Goal: Find specific page/section: Locate a particular part of the current website

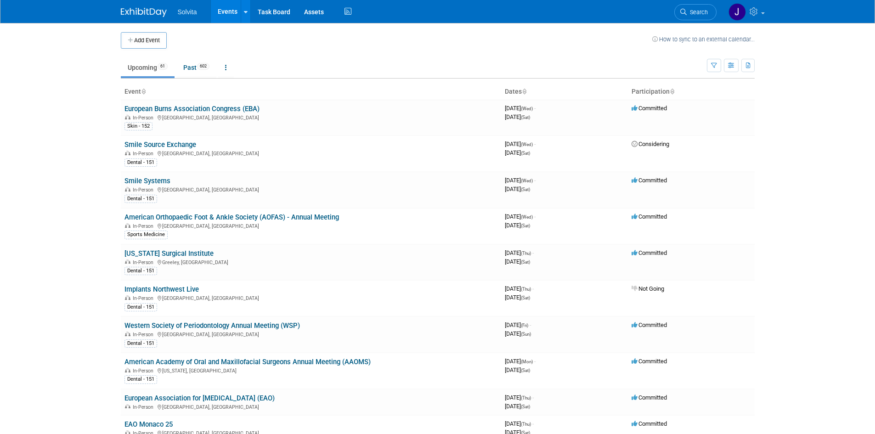
click at [463, 16] on div "Solvita Events Add Event Bulk Upload Events Shareable Event Boards Recently Vie…" at bounding box center [438, 11] width 634 height 23
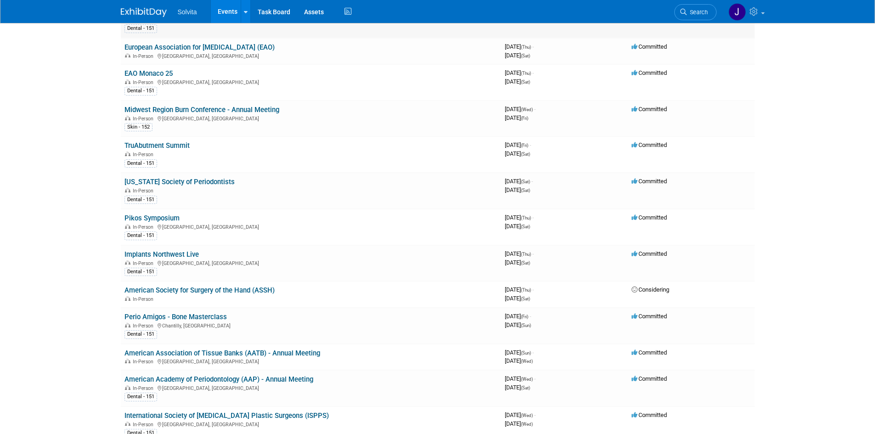
scroll to position [367, 0]
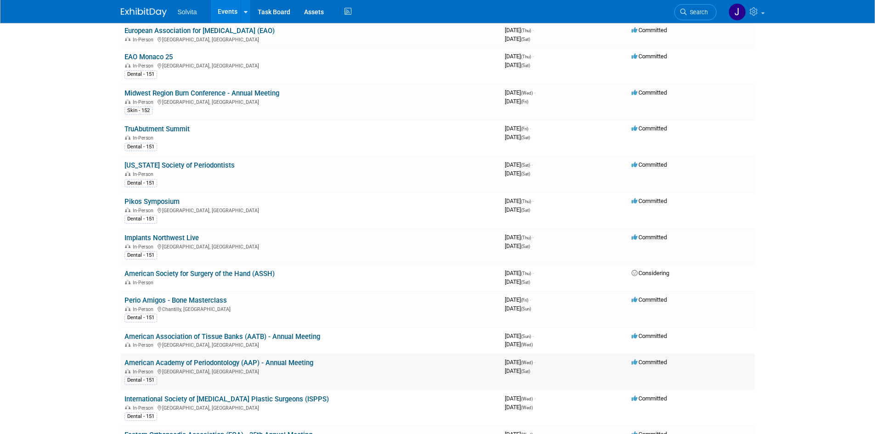
click at [211, 362] on link "American Academy of Periodontology (AAP) - Annual Meeting" at bounding box center [218, 363] width 189 height 8
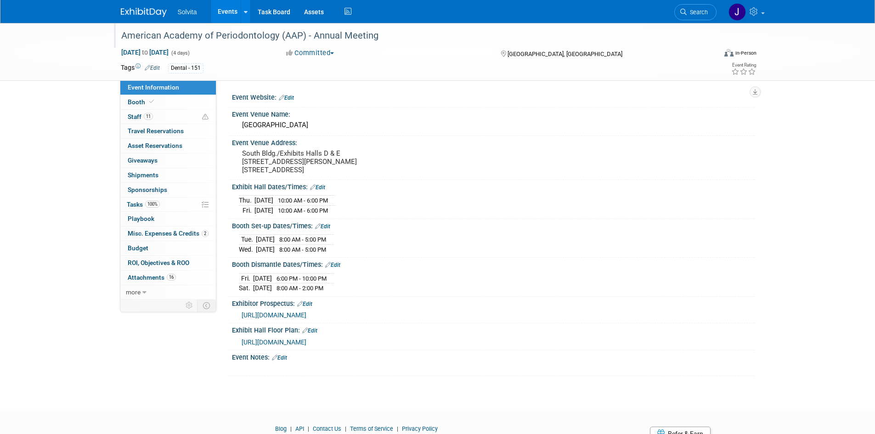
click at [191, 33] on div "American Academy of Periodontology (AAP) - Annual Meeting" at bounding box center [410, 36] width 585 height 17
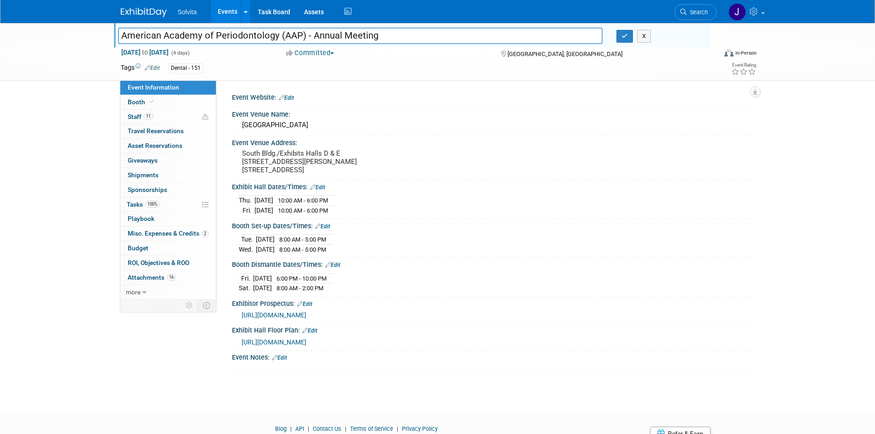
drag, startPoint x: 400, startPoint y: 35, endPoint x: 28, endPoint y: 42, distance: 371.2
click at [28, 42] on div "American Academy of Periodontology (AAP) - Annual Meeting American Academy of P…" at bounding box center [437, 52] width 875 height 58
click at [108, 103] on div "American Academy of Periodontology (AAP) - Annual Meeting American Academy of P…" at bounding box center [437, 209] width 875 height 372
click at [128, 355] on div "Event Information Event Info Booth Booth 11 Staff 11 Staff 0 Travel Reservation…" at bounding box center [438, 199] width 648 height 353
click at [132, 102] on span "Booth" at bounding box center [142, 101] width 28 height 7
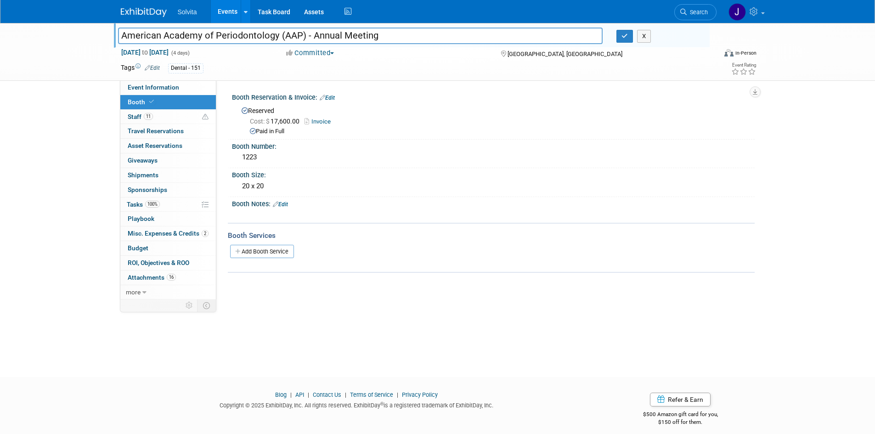
click at [291, 310] on div "American Academy of Periodontology (AAP) - Annual Meeting American Academy of P…" at bounding box center [437, 192] width 875 height 338
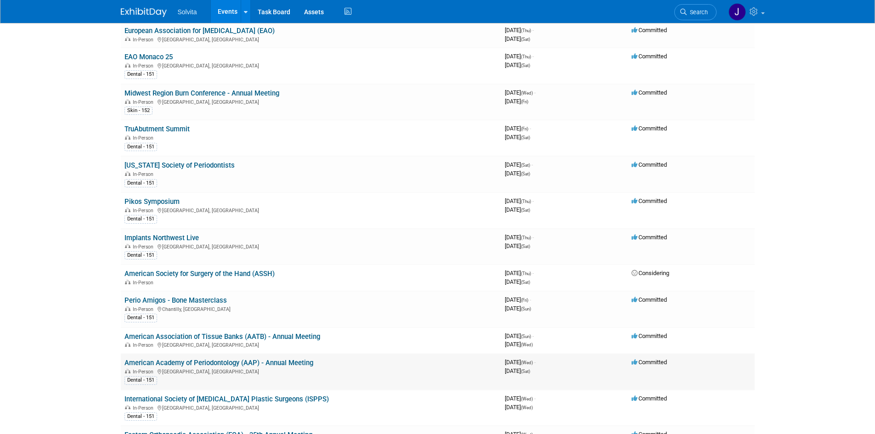
click at [216, 362] on link "American Academy of Periodontology (AAP) - Annual Meeting" at bounding box center [218, 363] width 189 height 8
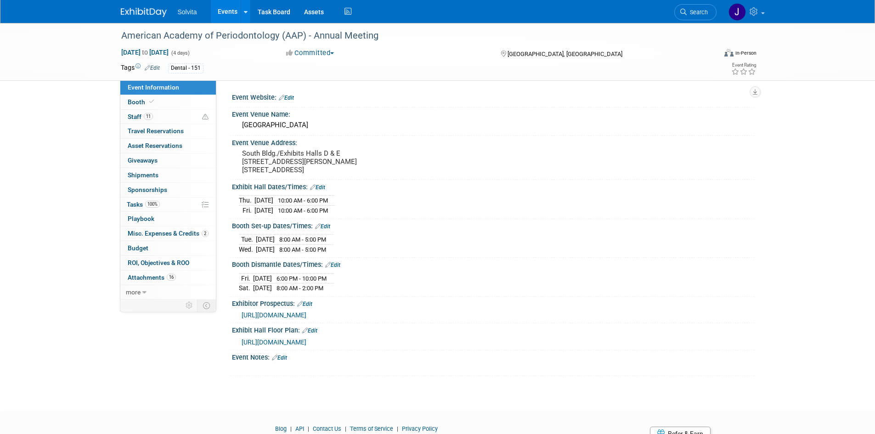
click at [306, 340] on span "https://www.expocad.com/host/fx/aap/2aap25/exfx.html#floorplan" at bounding box center [274, 342] width 65 height 7
